Goal: Transaction & Acquisition: Subscribe to service/newsletter

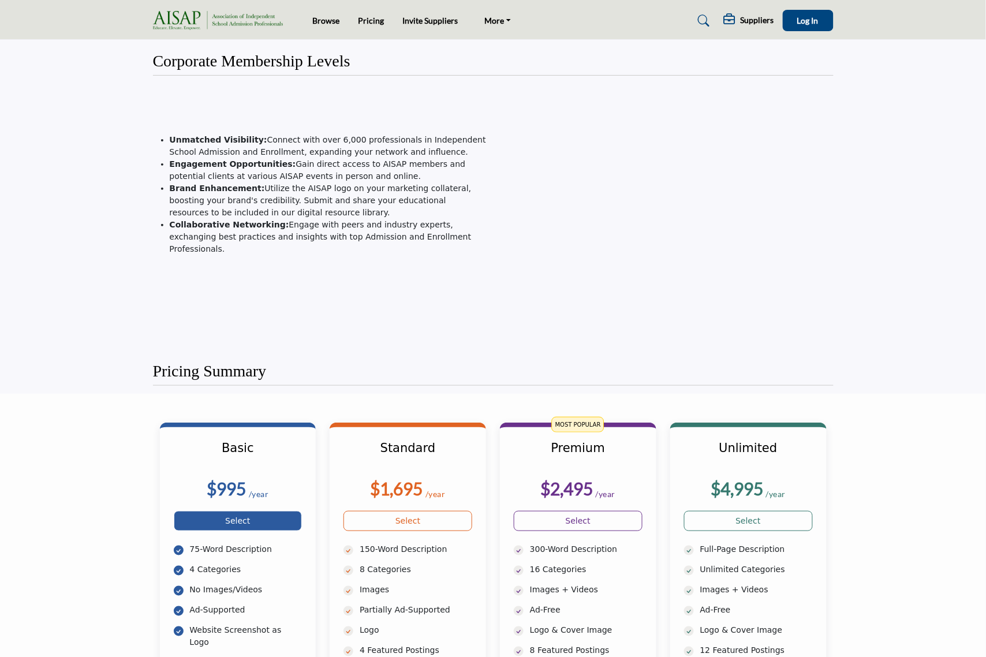
click at [251, 517] on link "Select" at bounding box center [238, 521] width 129 height 20
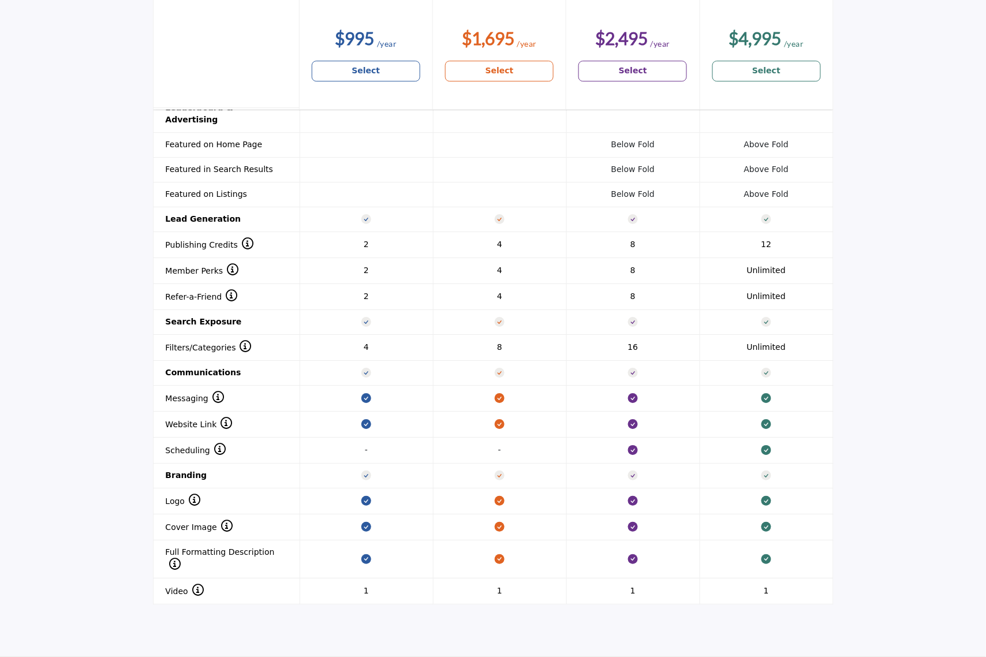
scroll to position [836, 0]
